Goal: Transaction & Acquisition: Purchase product/service

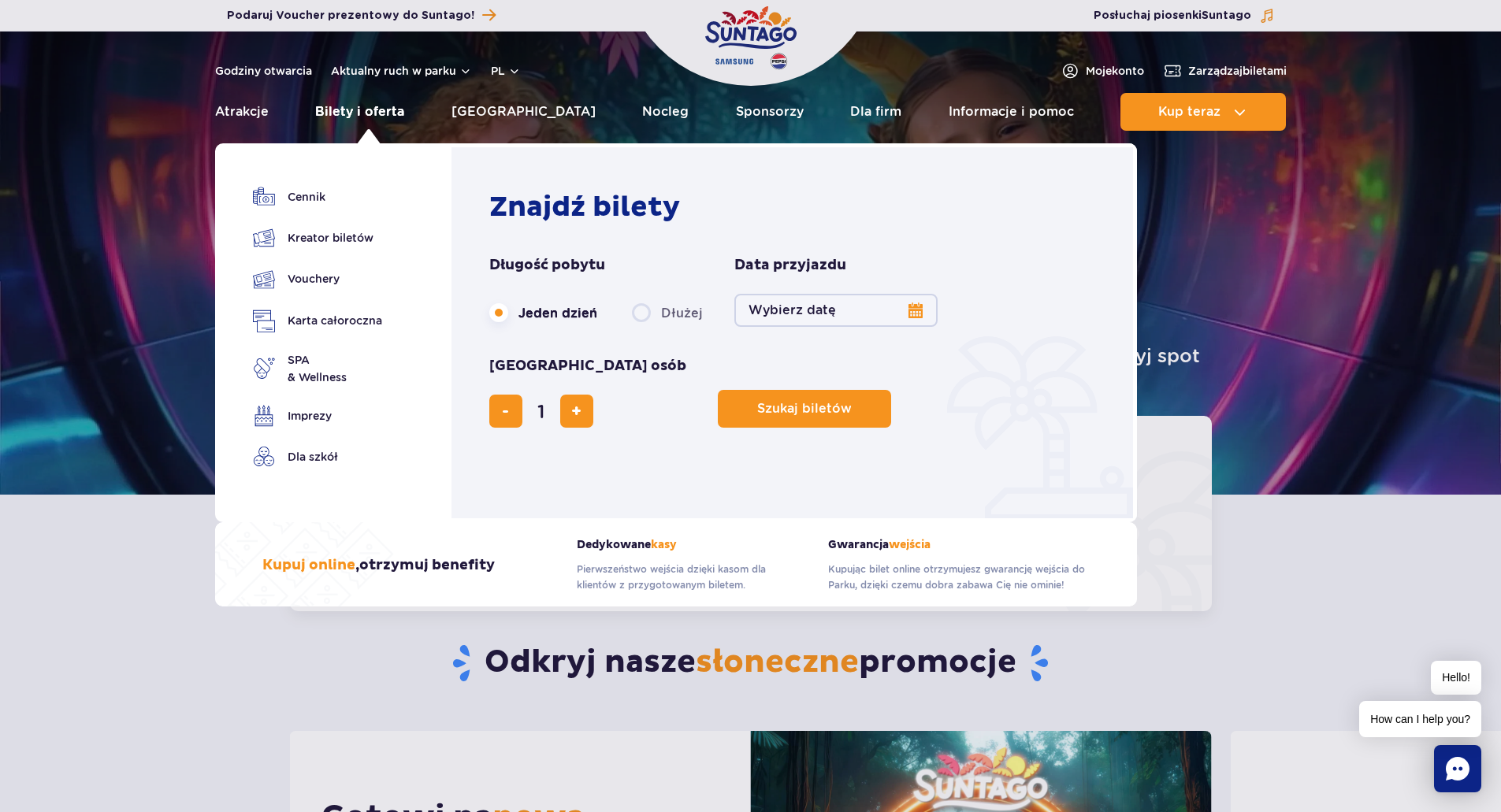
click at [397, 106] on link "Bilety i oferta" at bounding box center [359, 112] width 89 height 38
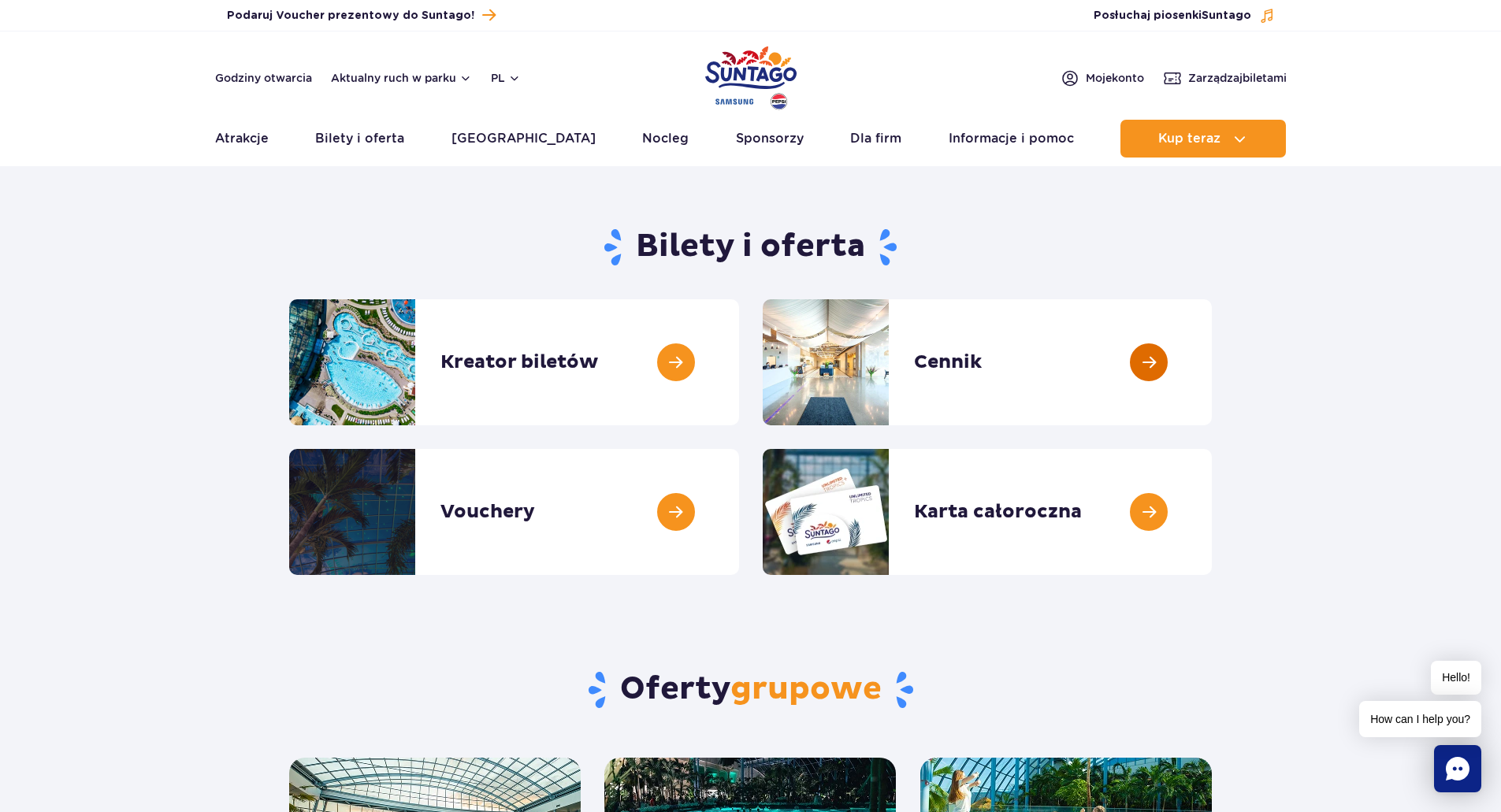
click at [1212, 377] on link at bounding box center [1212, 363] width 0 height 126
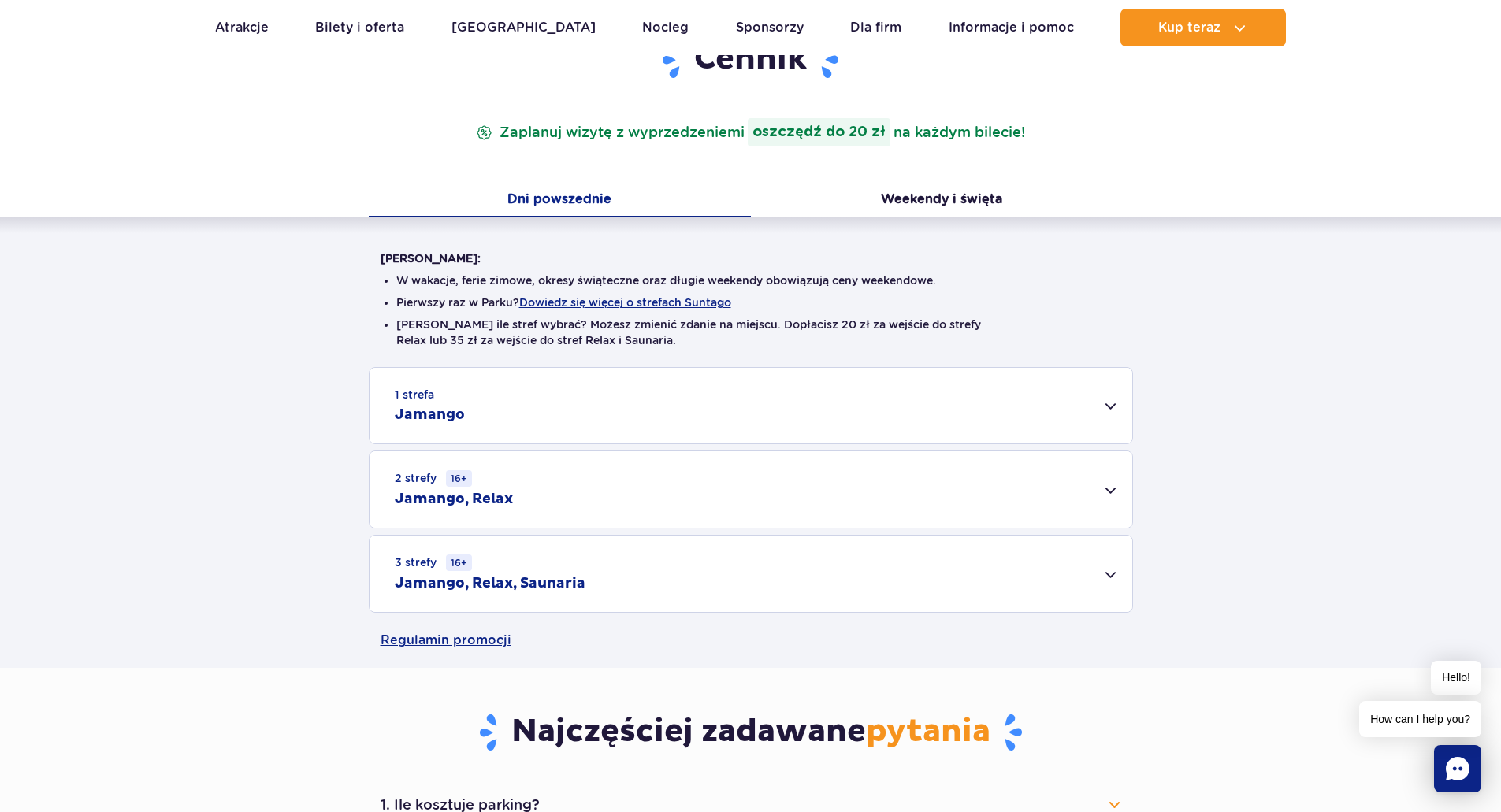
scroll to position [236, 0]
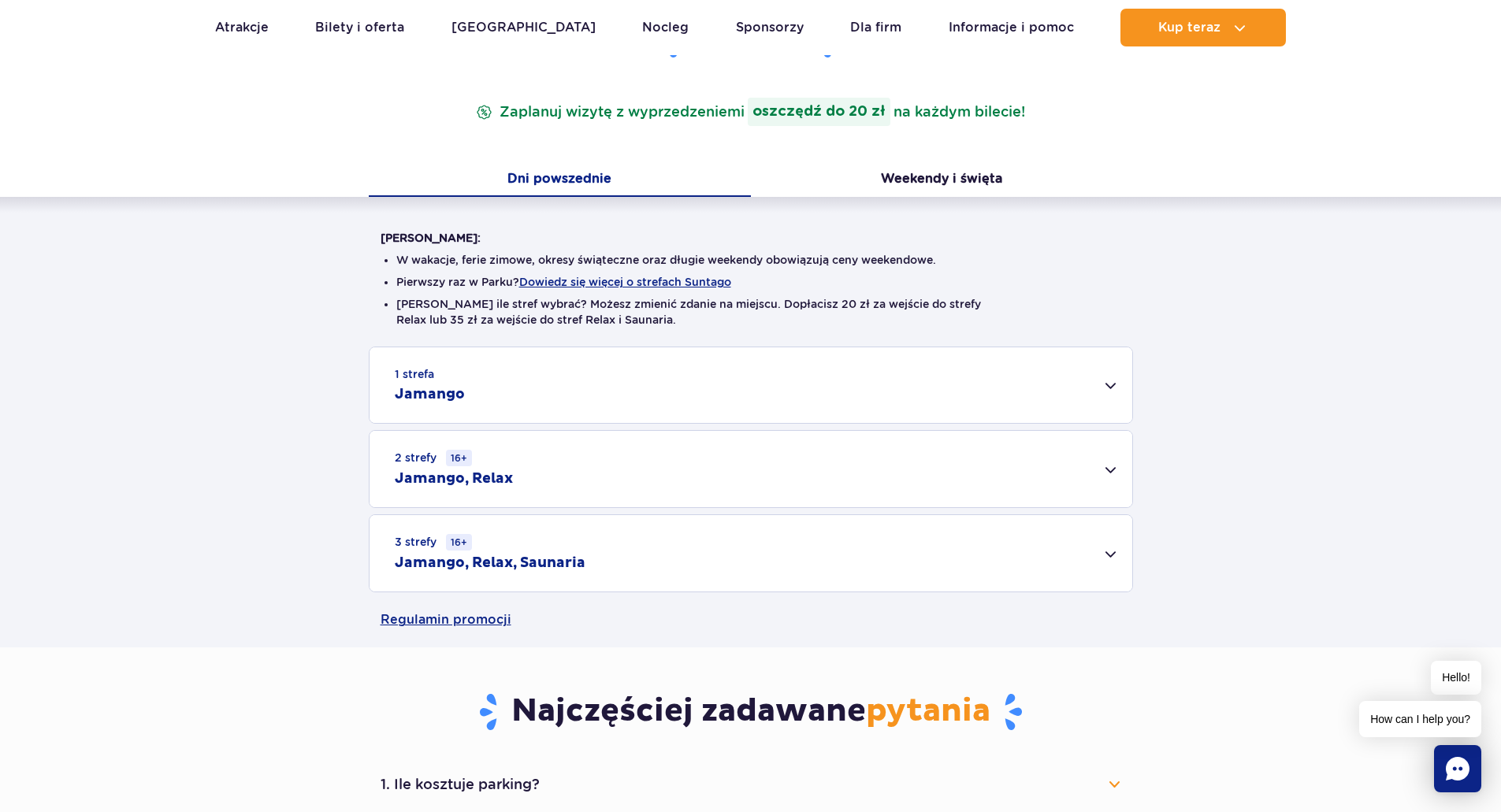
click at [627, 406] on div "1 strefa Jamango" at bounding box center [750, 385] width 763 height 75
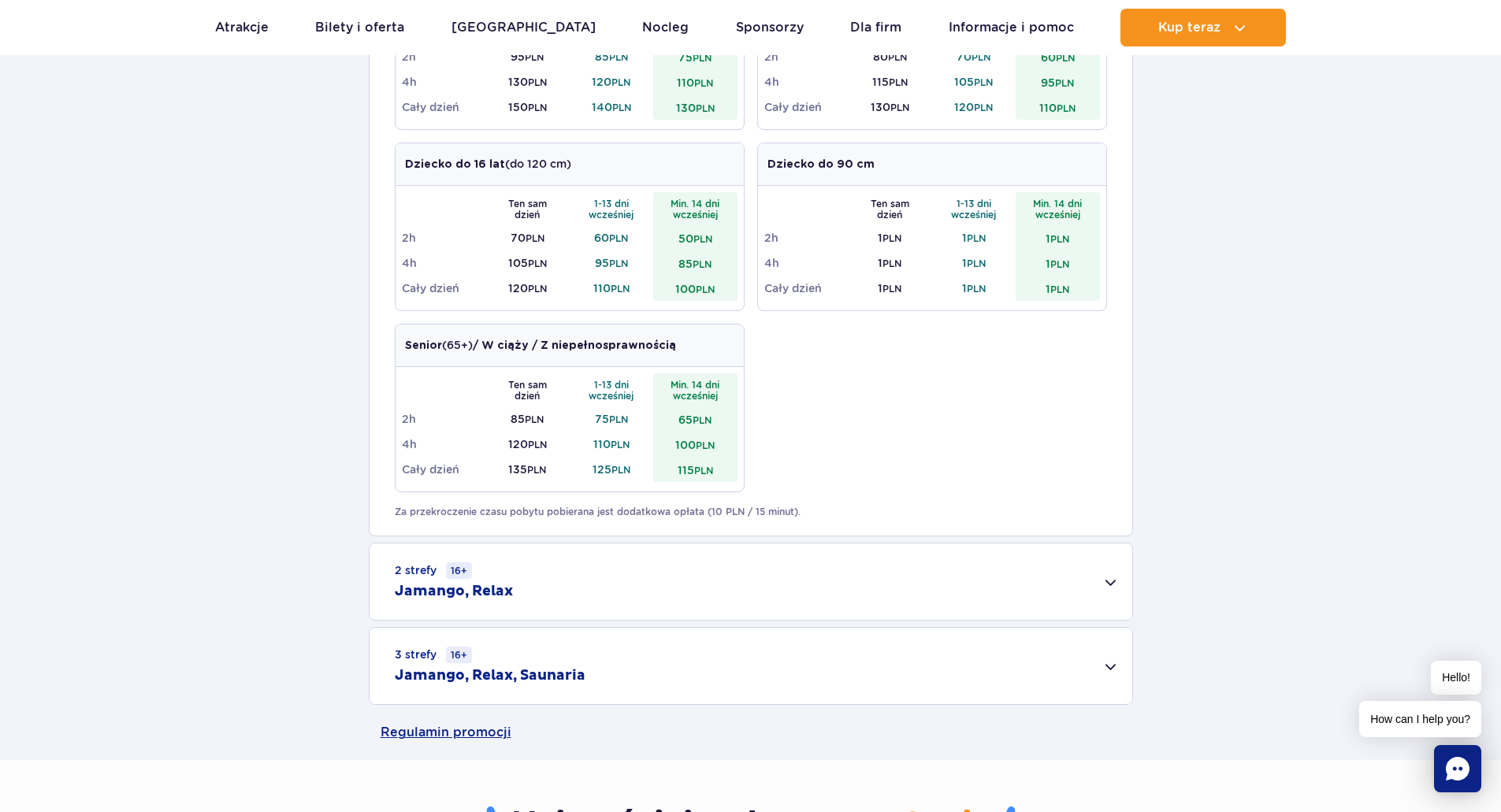
scroll to position [788, 0]
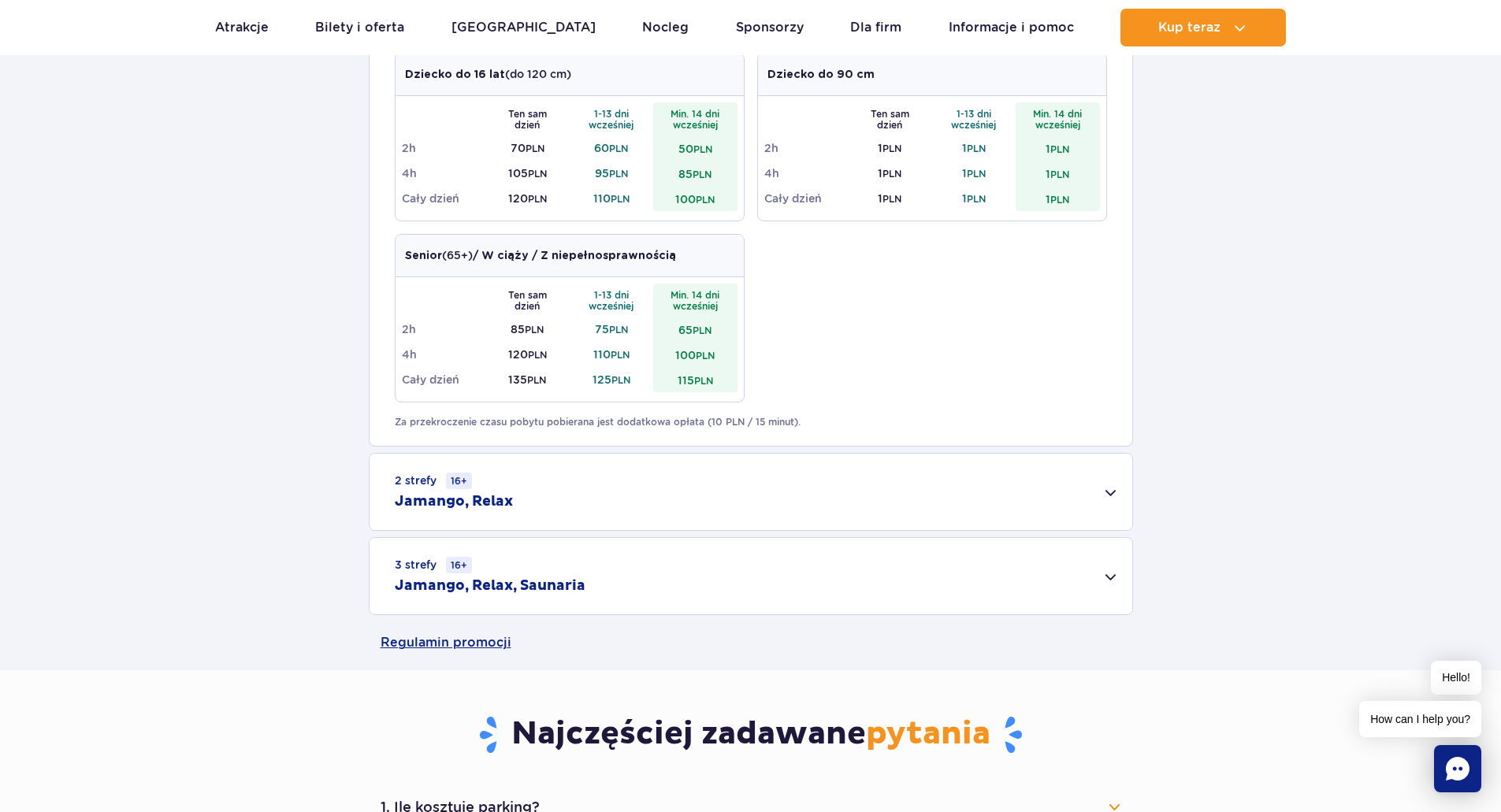
click at [583, 522] on div "2 strefy 16+ Jamango, Relax" at bounding box center [750, 492] width 763 height 76
